Goal: Information Seeking & Learning: Learn about a topic

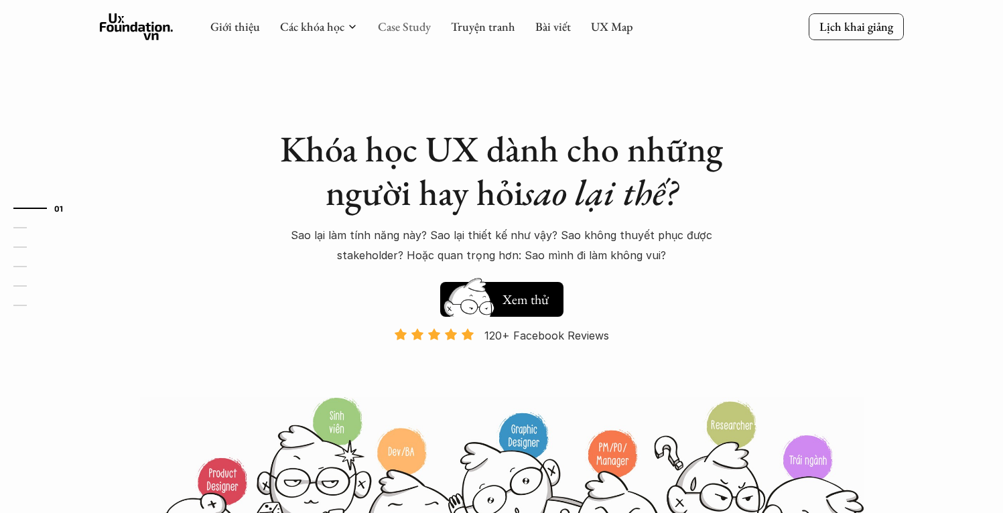
click at [414, 30] on link "Case Study" at bounding box center [404, 26] width 53 height 15
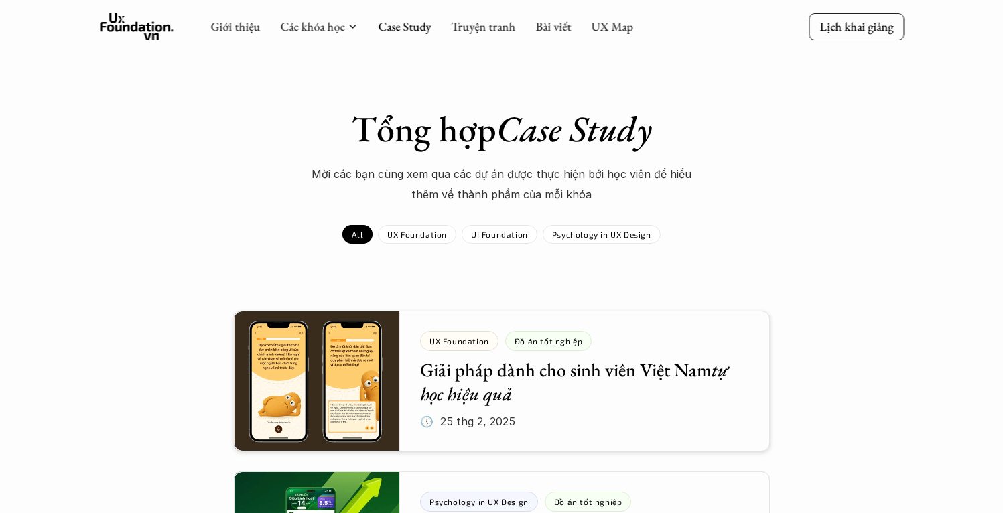
scroll to position [235, 0]
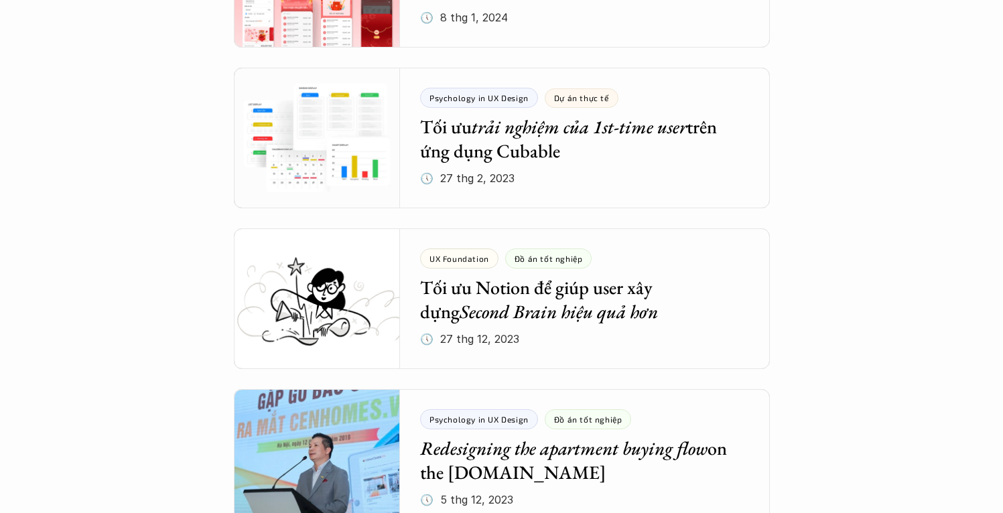
scroll to position [2549, 0]
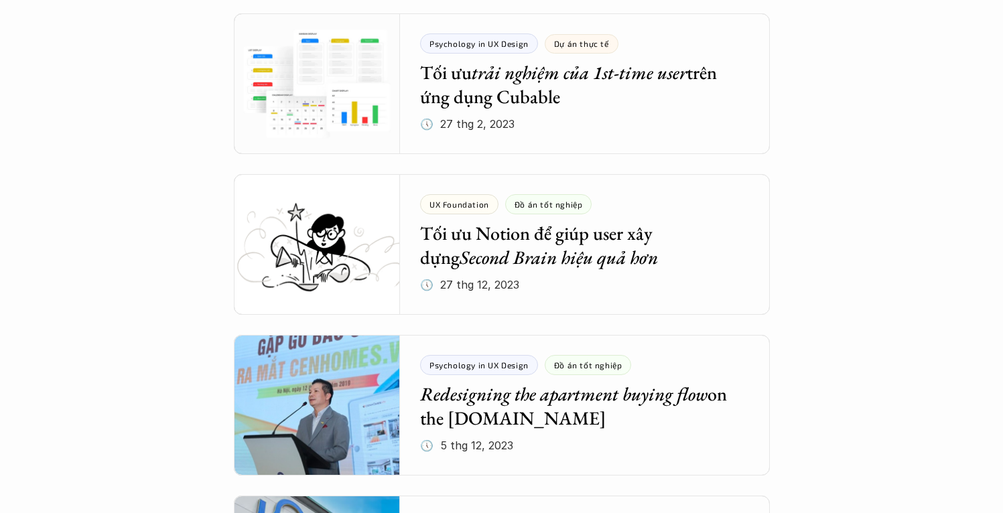
click at [918, 141] on div "Tổng hợp Case Study Mời các bạn cùng xem qua các dự án được thực hiện bới học v…" at bounding box center [501, 464] width 976 height 5813
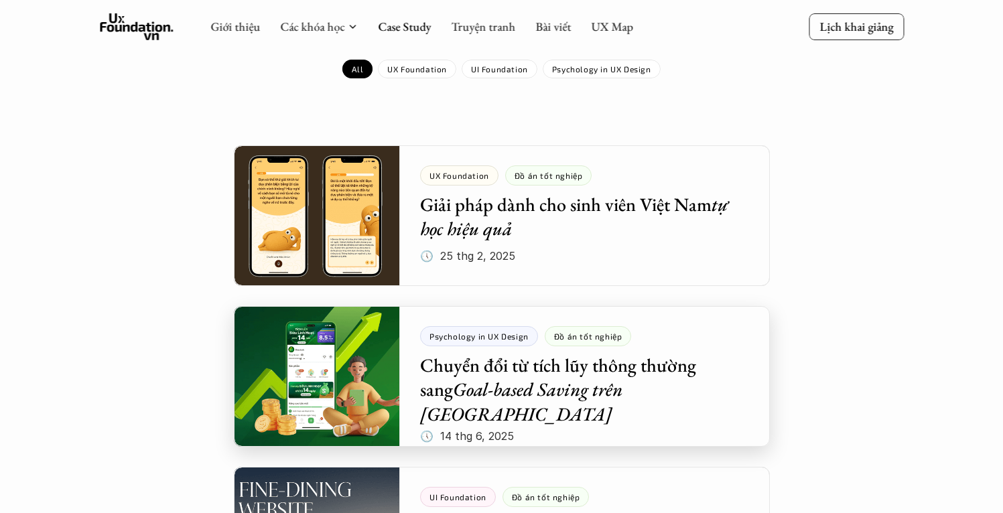
scroll to position [157, 0]
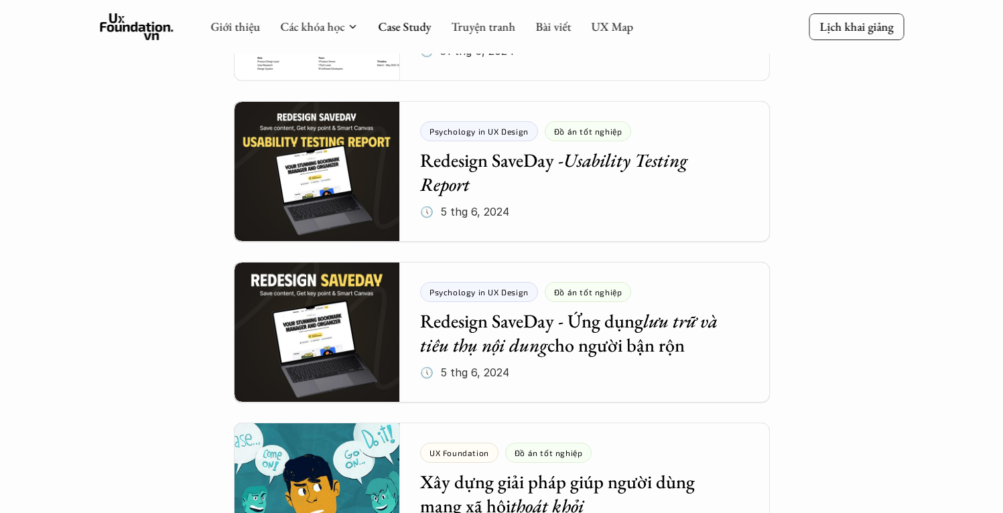
scroll to position [0, 0]
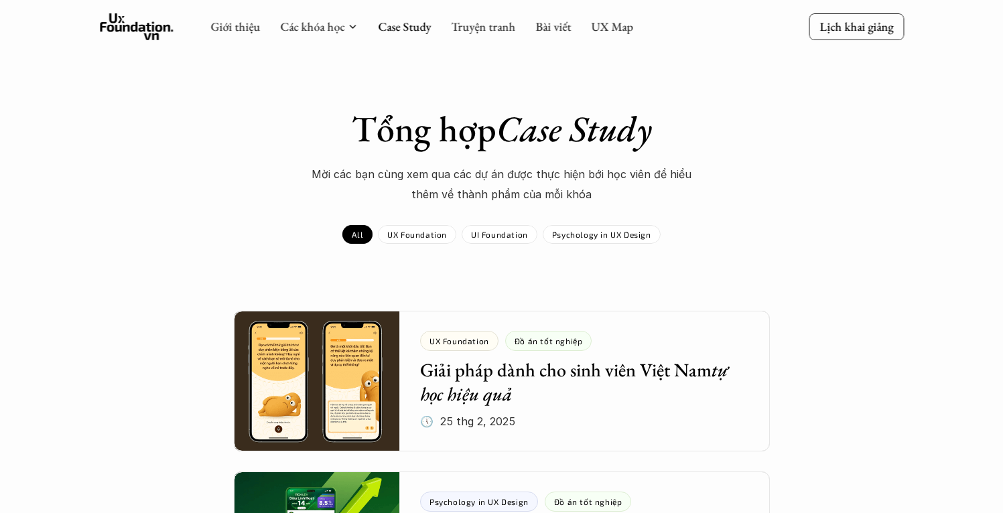
click at [530, 26] on div "Giới thiệu Các khóa học Case Study Truyện tranh Bài viết UX Map" at bounding box center [421, 26] width 423 height 27
click at [544, 27] on link "Bài viết" at bounding box center [553, 26] width 36 height 15
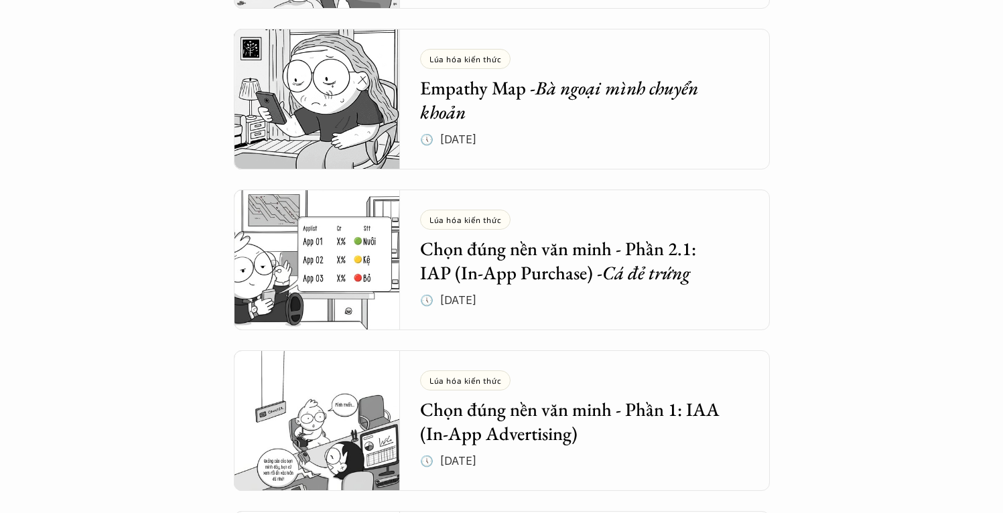
scroll to position [1267, 0]
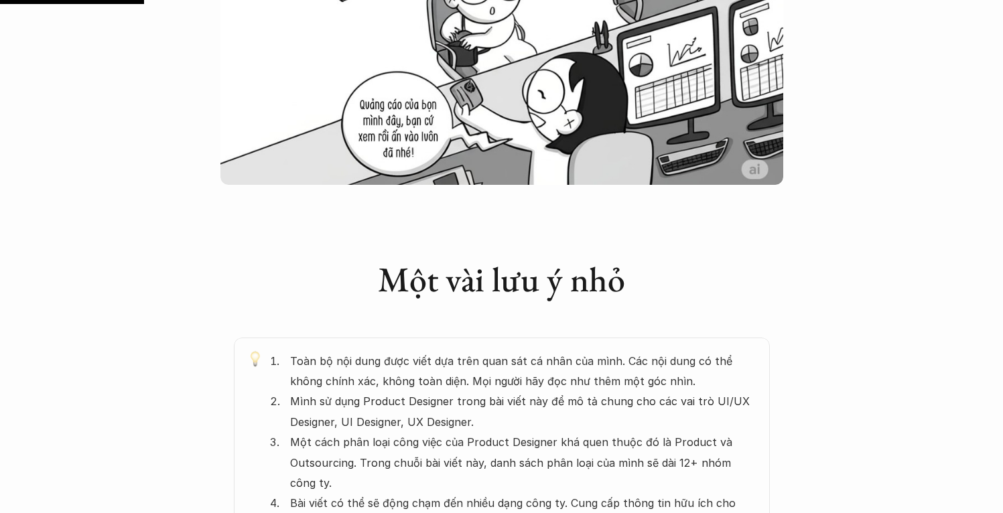
scroll to position [628, 0]
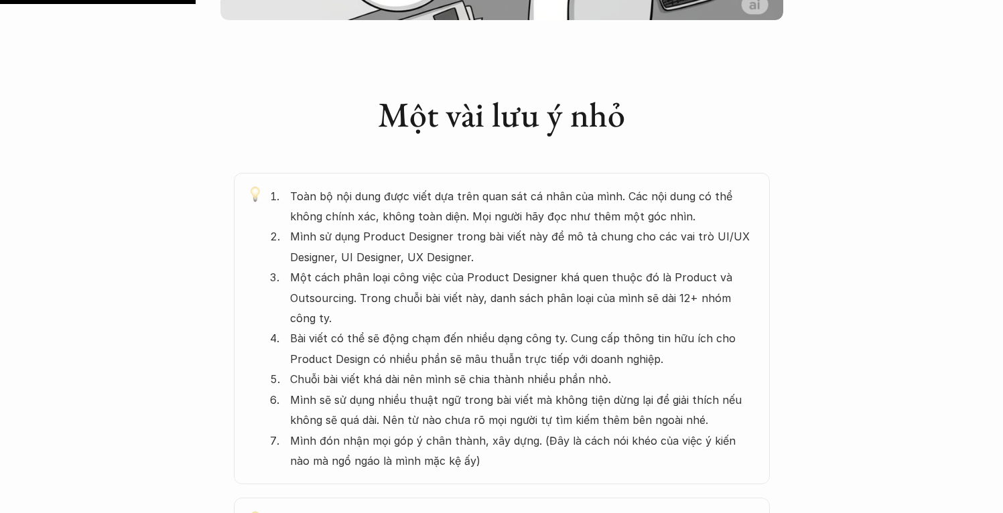
click at [360, 214] on p "Toàn bộ nội dung được viết dựa trên quan sát cá nhân của mình. Các nội dung có …" at bounding box center [523, 206] width 466 height 41
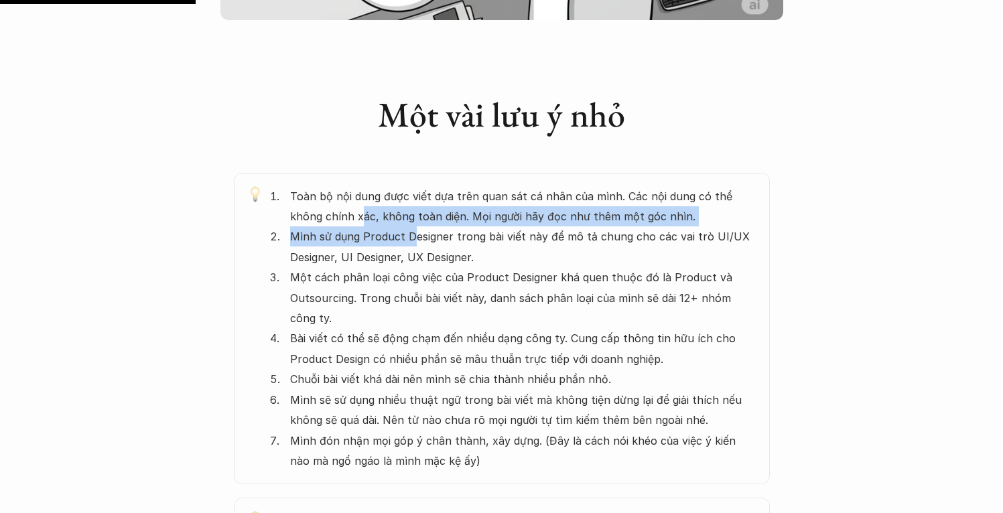
drag, startPoint x: 327, startPoint y: 218, endPoint x: 415, endPoint y: 234, distance: 89.3
click at [415, 234] on ol "Toàn bộ nội dung được viết dựa trên quan sát cá nhân của mình. Các nội dung có …" at bounding box center [513, 328] width 487 height 285
click at [413, 243] on p "Mình sử dụng Product Designer trong bài viết này để mô tả chung cho các vai trò…" at bounding box center [523, 247] width 466 height 41
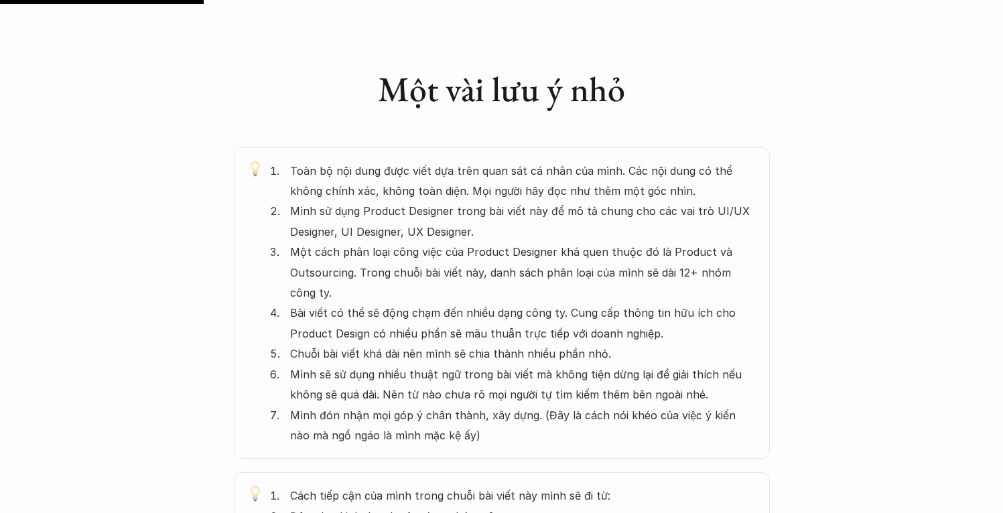
scroll to position [662, 0]
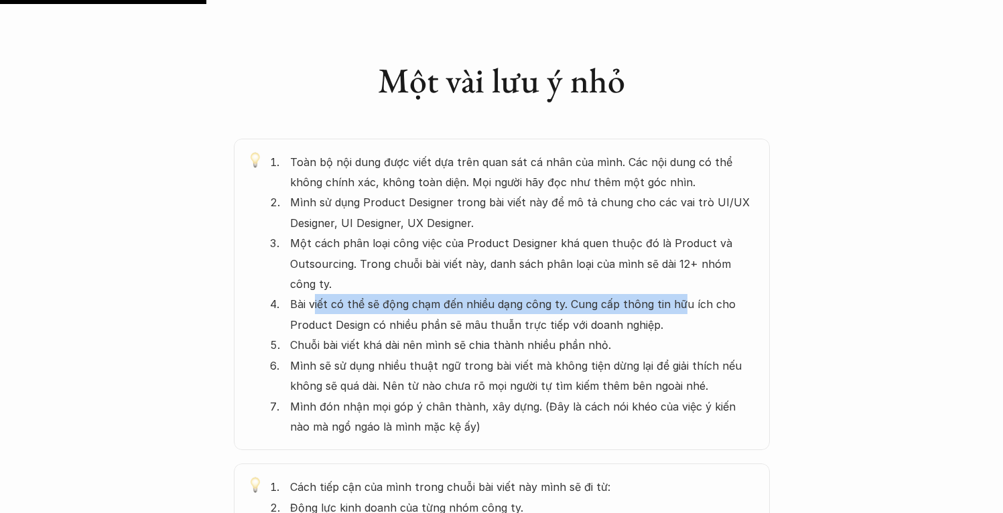
drag, startPoint x: 315, startPoint y: 304, endPoint x: 680, endPoint y: 304, distance: 364.6
click at [680, 304] on p "Bài viết có thể sẽ động chạm đến nhiều dạng công ty. Cung cấp thông tin hữu ích…" at bounding box center [523, 314] width 466 height 41
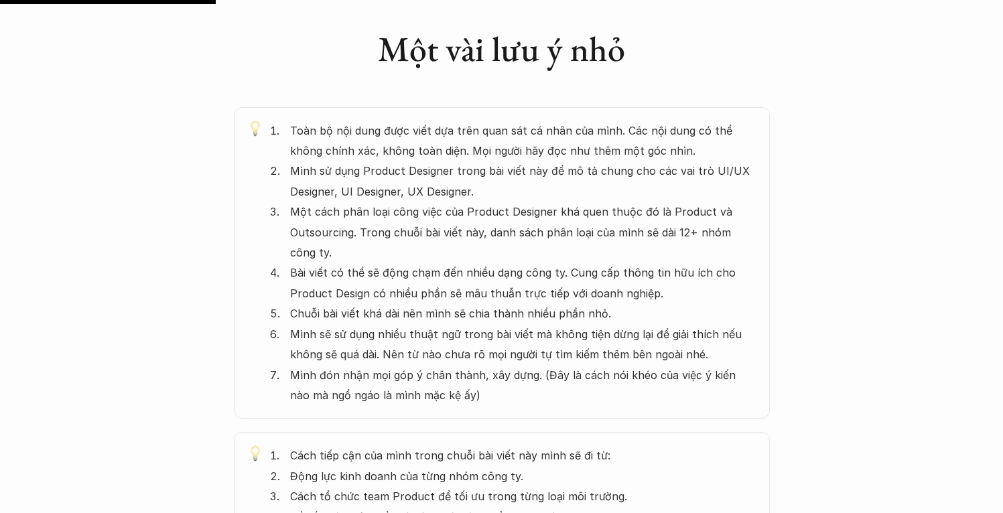
click at [423, 290] on p "Bài viết có thể sẽ động chạm đến nhiều dạng công ty. Cung cấp thông tin hữu ích…" at bounding box center [523, 283] width 466 height 41
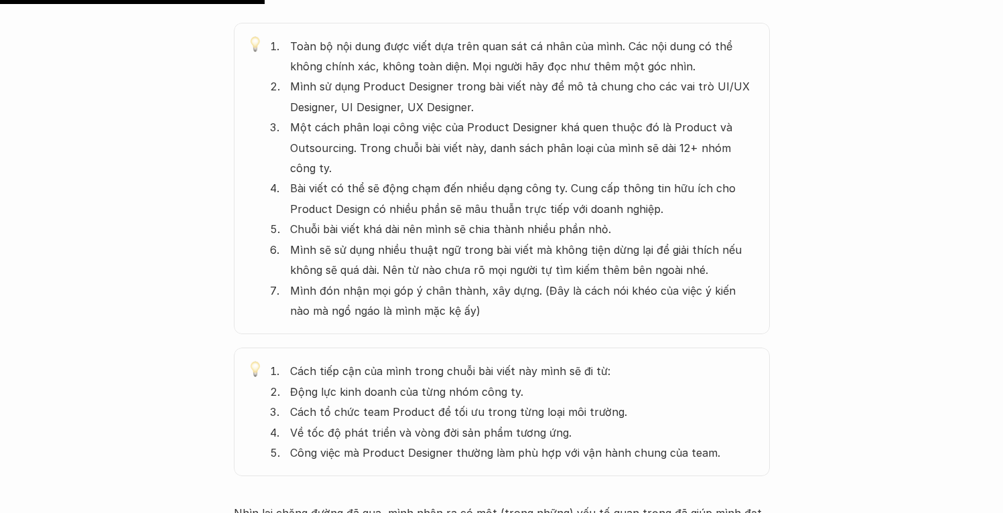
scroll to position [850, 0]
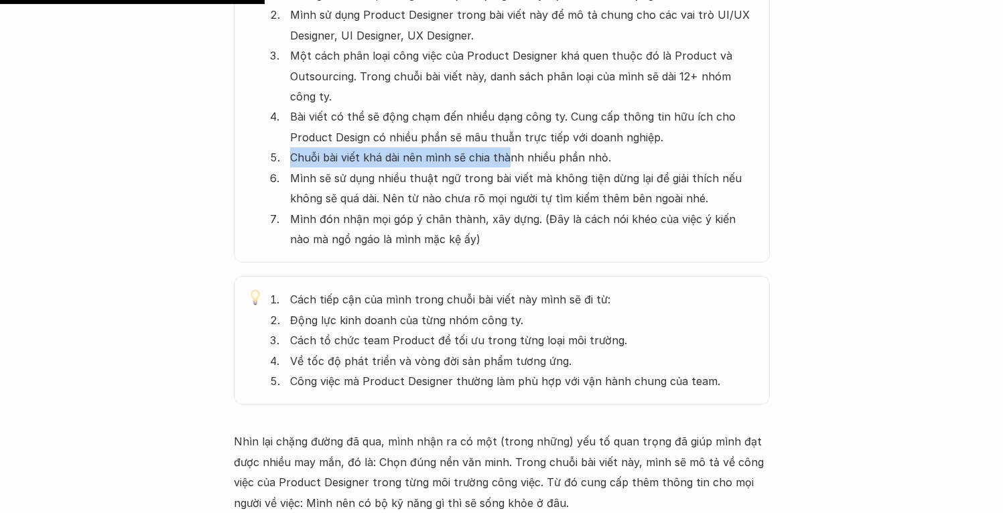
drag, startPoint x: 287, startPoint y: 157, endPoint x: 509, endPoint y: 157, distance: 222.5
click at [509, 157] on ol "Toàn bộ nội dung được viết dựa trên quan sát cá nhân của mình. Các nội dung có …" at bounding box center [513, 106] width 487 height 285
click at [453, 171] on p "Mình sẽ sử dụng nhiều thuật ngữ trong bài viết mà không tiện dừng lại để giải t…" at bounding box center [523, 188] width 466 height 41
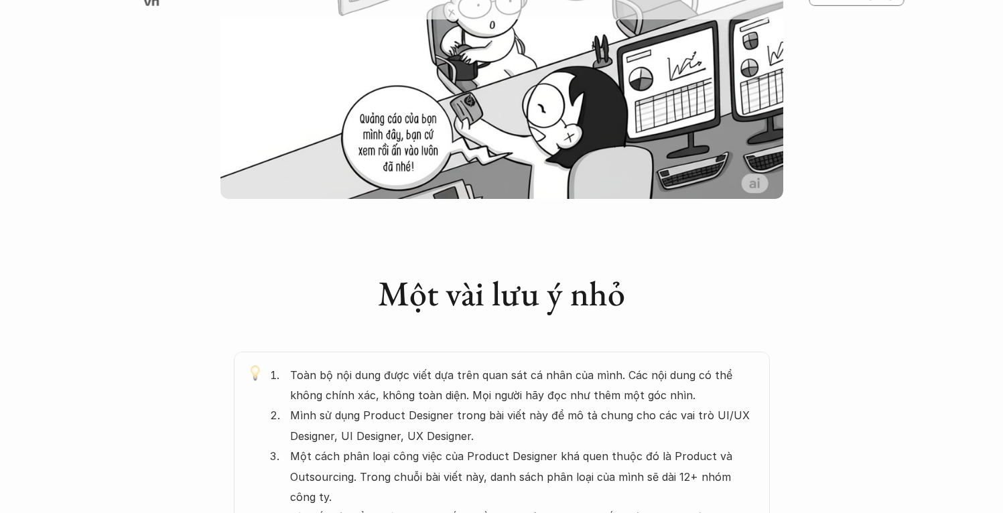
scroll to position [0, 0]
